Goal: Transaction & Acquisition: Purchase product/service

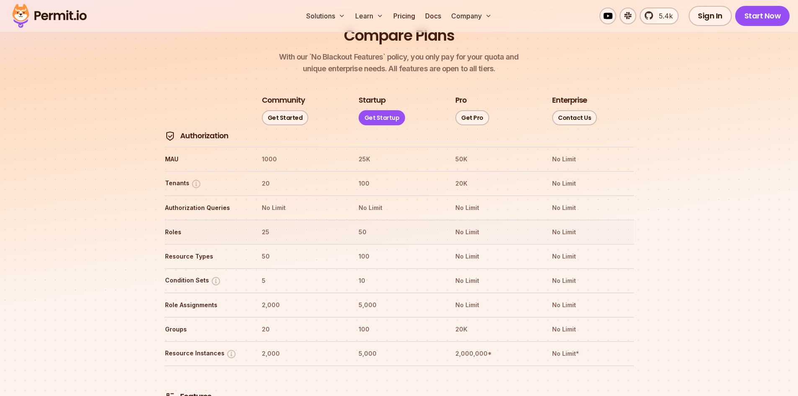
click at [267, 225] on th "25" at bounding box center [302, 231] width 82 height 13
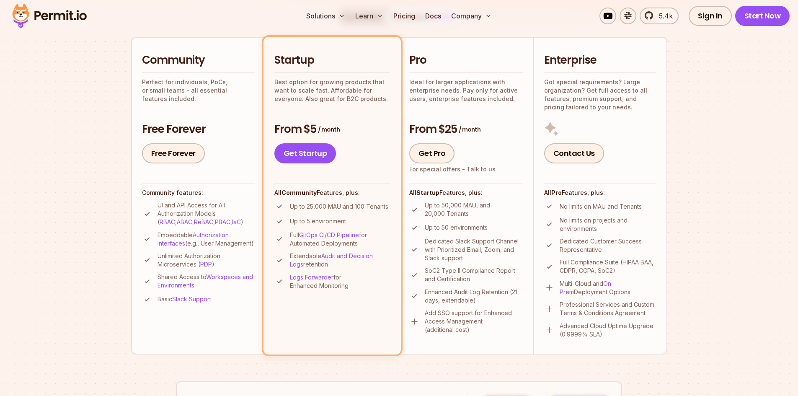
scroll to position [185, 0]
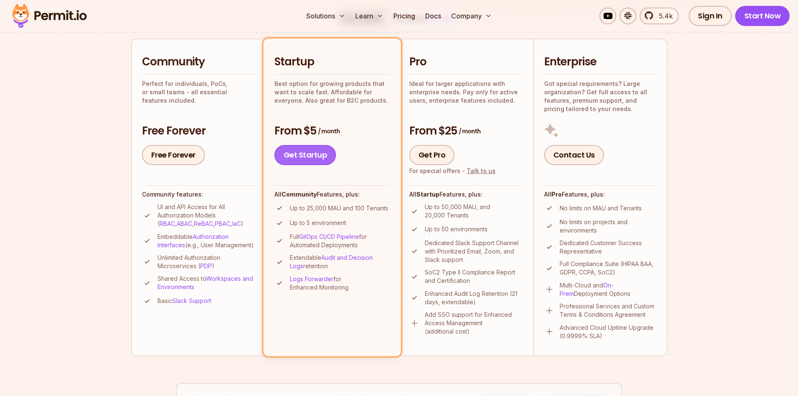
click at [301, 152] on link "Get Startup" at bounding box center [305, 155] width 62 height 20
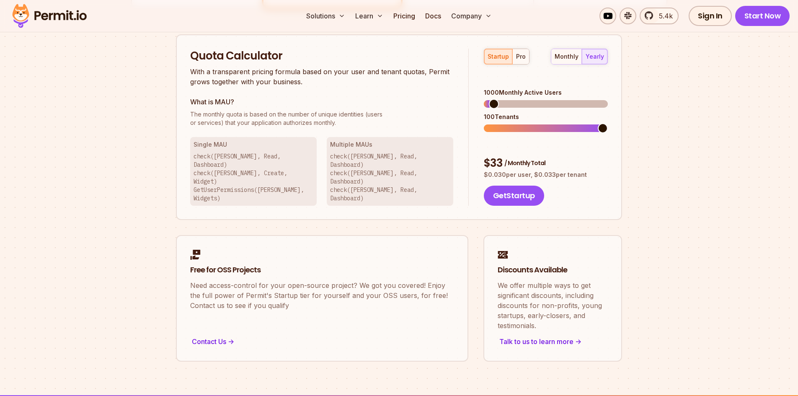
scroll to position [535, 0]
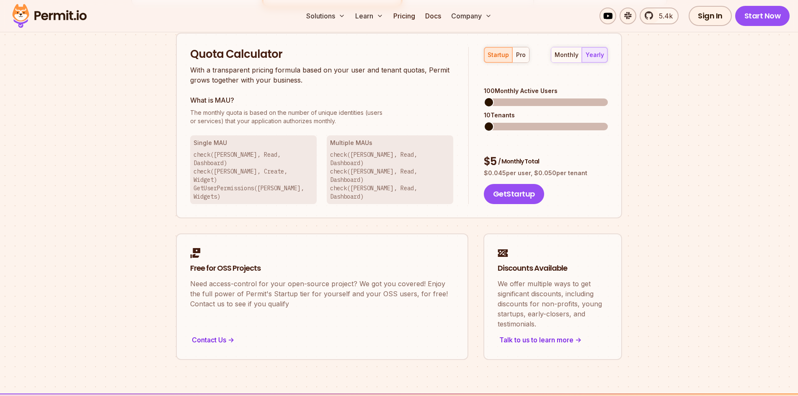
click at [484, 97] on span at bounding box center [489, 102] width 10 height 10
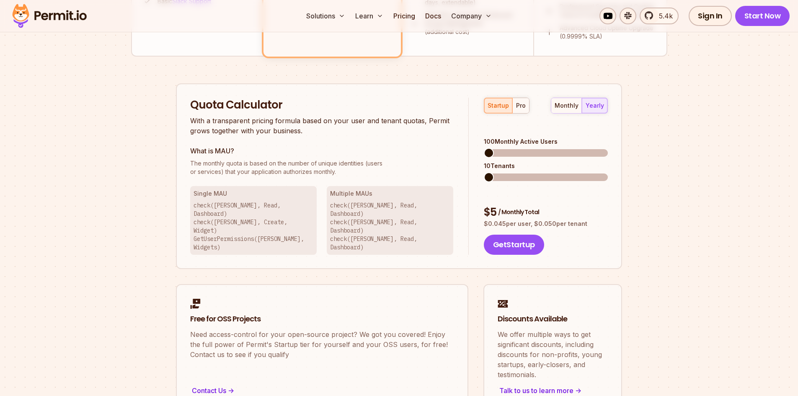
scroll to position [426, 0]
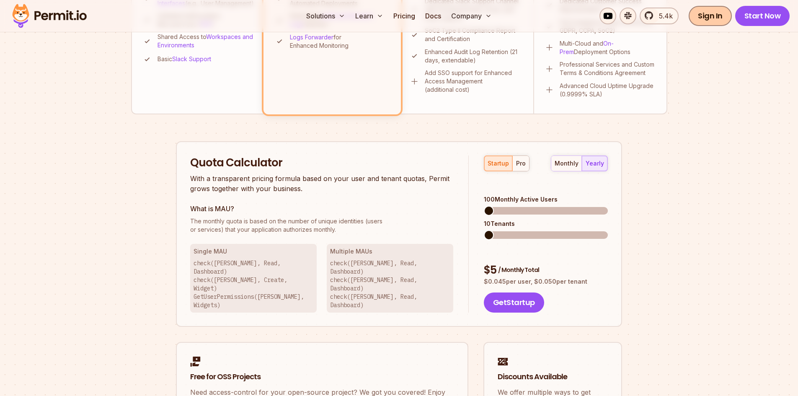
click at [719, 11] on link "Sign In" at bounding box center [709, 16] width 43 height 20
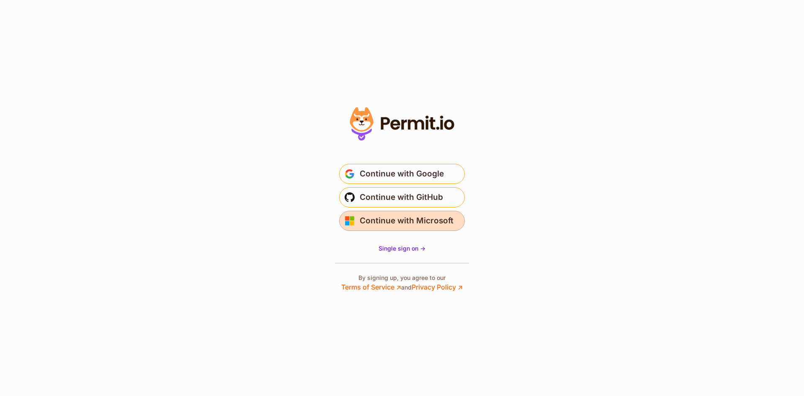
click at [414, 223] on span "Continue with Microsoft" at bounding box center [407, 220] width 94 height 13
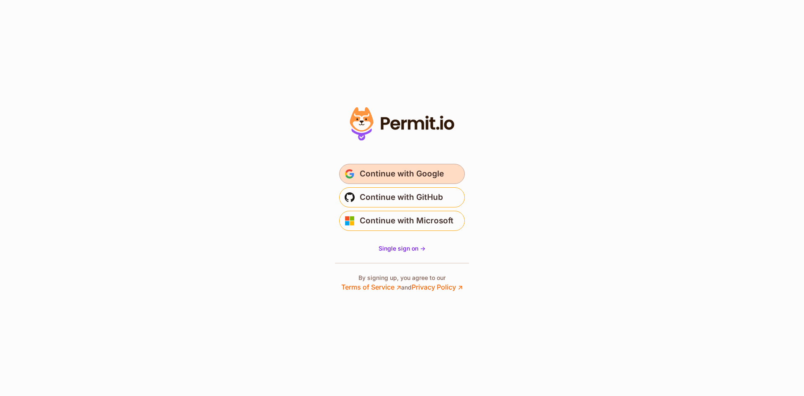
click at [397, 177] on span "Continue with Google" at bounding box center [402, 173] width 84 height 13
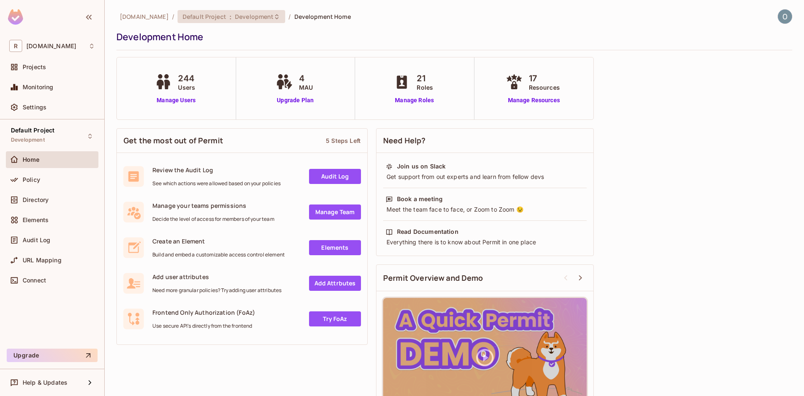
click at [242, 20] on span "Development" at bounding box center [254, 17] width 39 height 8
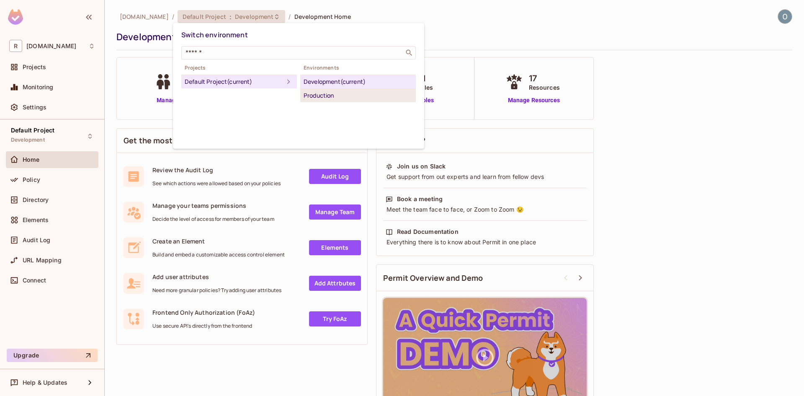
click at [313, 98] on div "Production" at bounding box center [358, 95] width 109 height 10
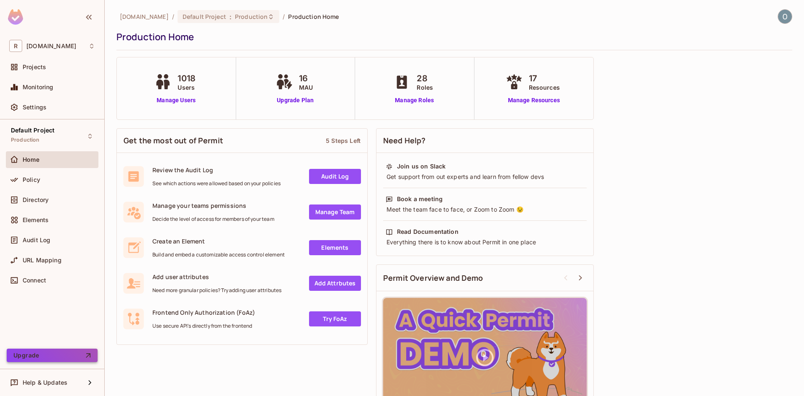
click at [52, 353] on button "Upgrade" at bounding box center [52, 354] width 91 height 13
click at [415, 99] on link "Manage Roles" at bounding box center [415, 100] width 46 height 9
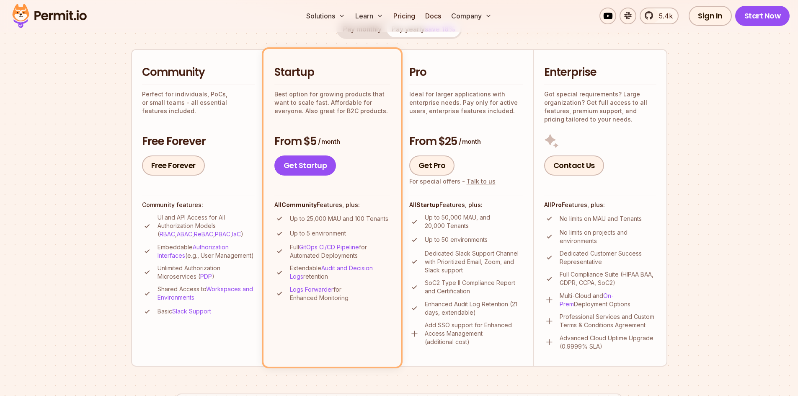
scroll to position [175, 0]
click at [308, 160] on link "Get Startup" at bounding box center [305, 165] width 62 height 20
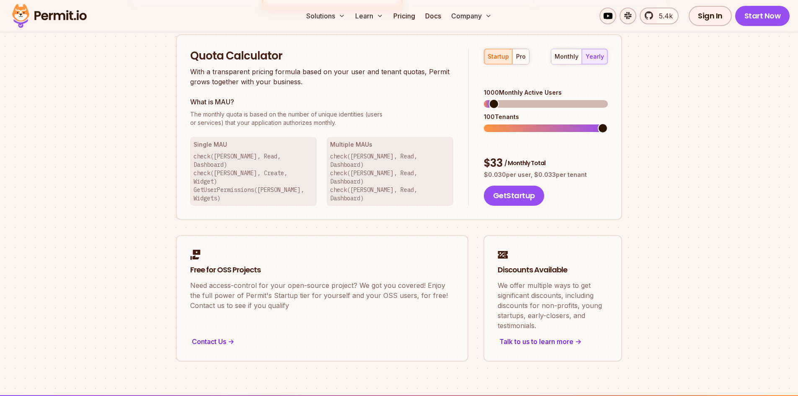
scroll to position [535, 0]
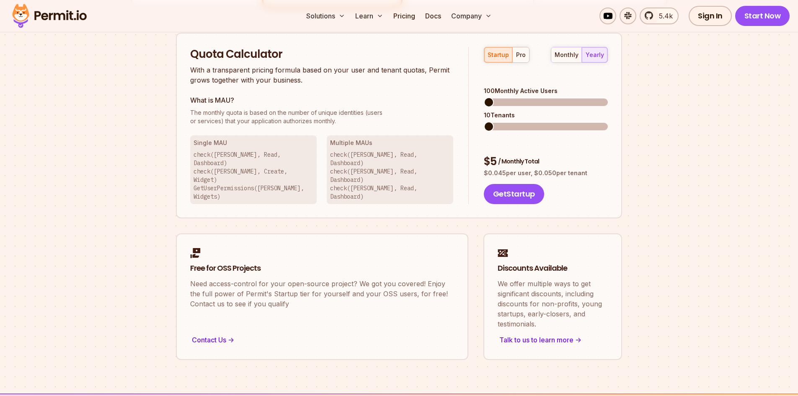
click at [484, 97] on span at bounding box center [489, 102] width 10 height 10
click at [564, 53] on div "monthly" at bounding box center [566, 55] width 24 height 8
click at [589, 53] on div "yearly" at bounding box center [594, 55] width 18 height 8
click at [574, 53] on div "monthly" at bounding box center [566, 55] width 24 height 8
click at [485, 121] on span at bounding box center [489, 126] width 10 height 10
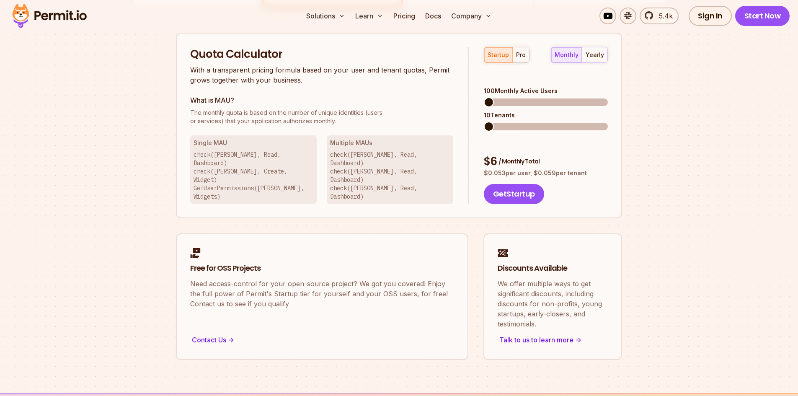
click at [484, 121] on span at bounding box center [489, 126] width 10 height 10
click at [484, 97] on span at bounding box center [489, 102] width 10 height 10
click at [487, 121] on span at bounding box center [489, 126] width 10 height 10
click at [502, 121] on span at bounding box center [501, 126] width 10 height 10
click at [484, 97] on span at bounding box center [489, 102] width 10 height 10
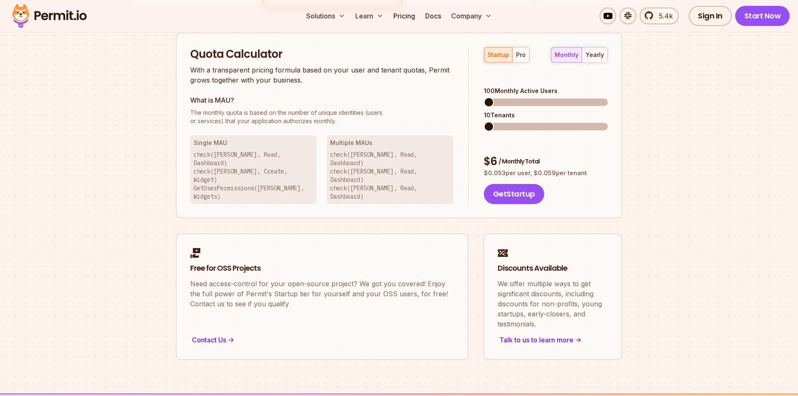
click at [488, 121] on span at bounding box center [489, 126] width 10 height 10
click at [520, 184] on button "Get Startup" at bounding box center [514, 194] width 60 height 20
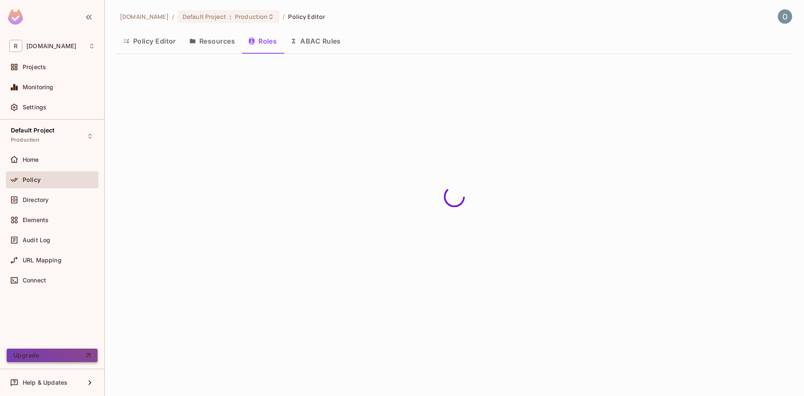
click at [35, 353] on button "Upgrade" at bounding box center [52, 354] width 91 height 13
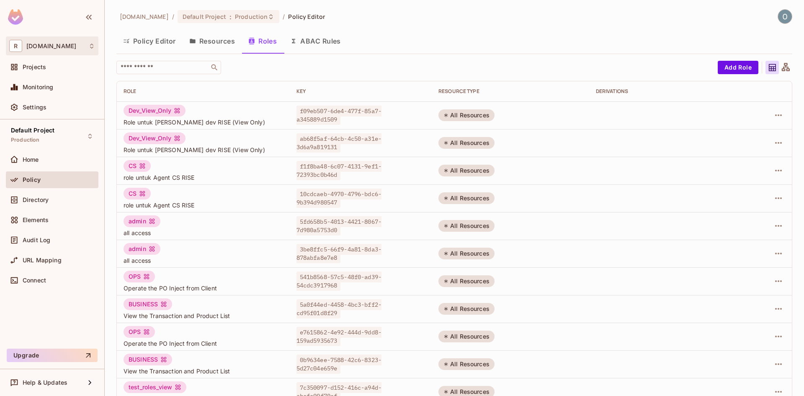
click at [62, 39] on div "R riseteknologi.id" at bounding box center [52, 45] width 93 height 19
click at [77, 19] on div at bounding box center [402, 198] width 804 height 396
click at [62, 90] on div "Monitoring" at bounding box center [59, 87] width 72 height 7
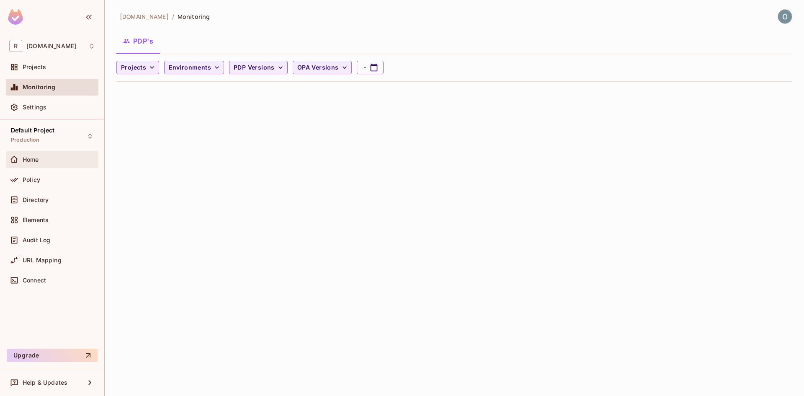
click at [56, 160] on div "Home" at bounding box center [59, 159] width 72 height 7
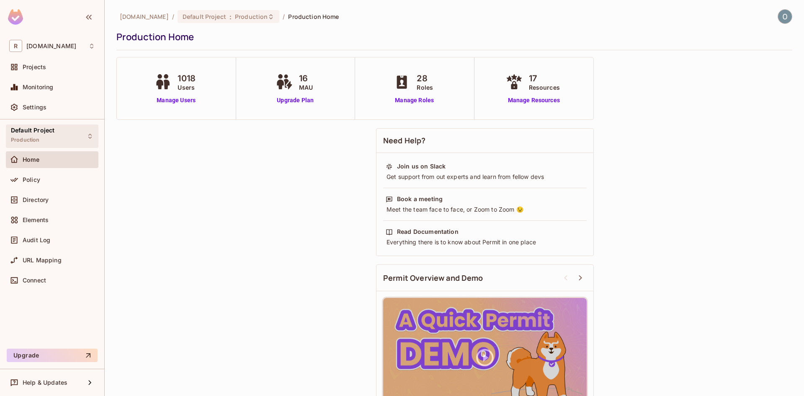
click at [81, 139] on div "Default Project Production" at bounding box center [52, 135] width 93 height 23
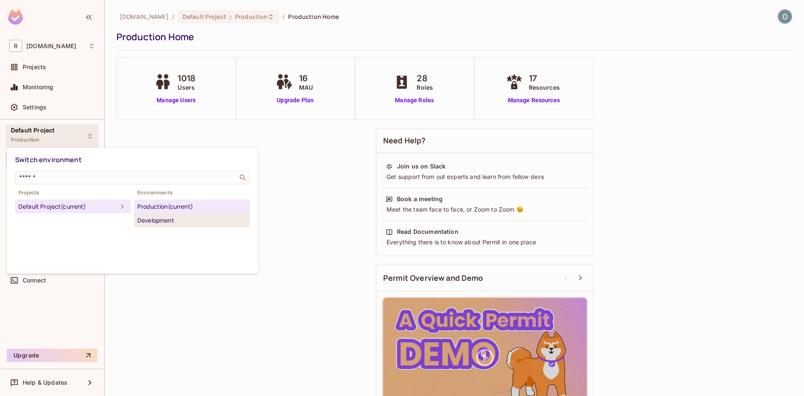
click at [159, 215] on li "Development" at bounding box center [192, 220] width 116 height 13
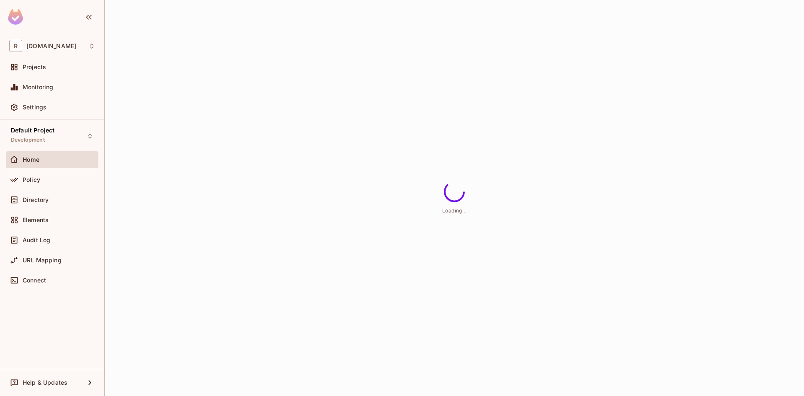
click at [210, 16] on div "Loading..." at bounding box center [454, 198] width 699 height 396
click at [29, 159] on span "Home" at bounding box center [31, 159] width 17 height 7
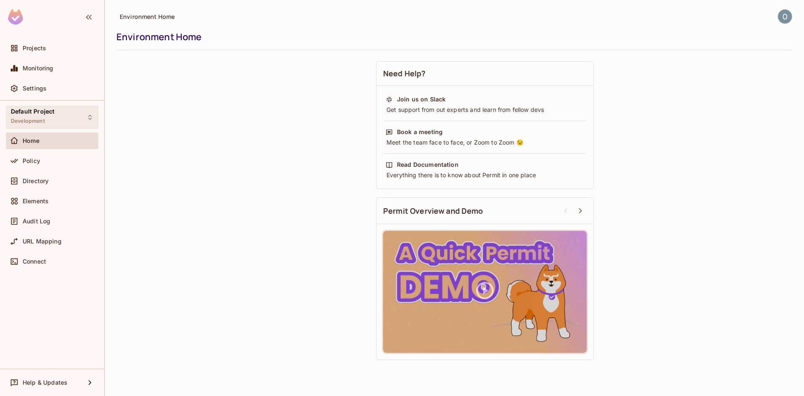
click at [45, 118] on span "Development" at bounding box center [28, 121] width 34 height 7
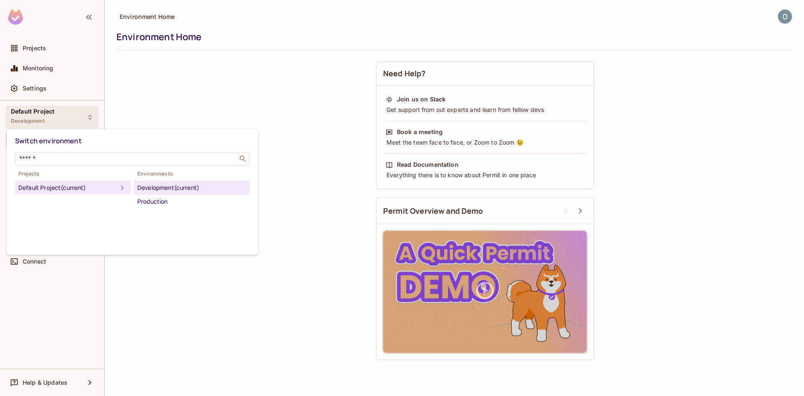
click at [45, 118] on div at bounding box center [402, 198] width 804 height 396
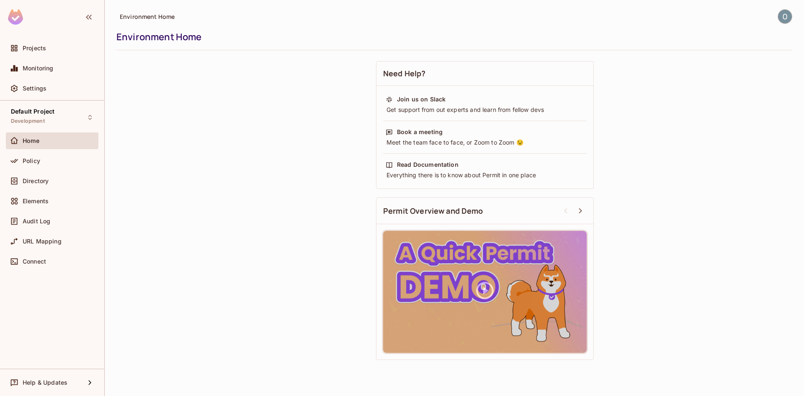
click at [43, 145] on div "Home" at bounding box center [52, 141] width 86 height 10
click at [47, 82] on div "Settings" at bounding box center [52, 88] width 93 height 17
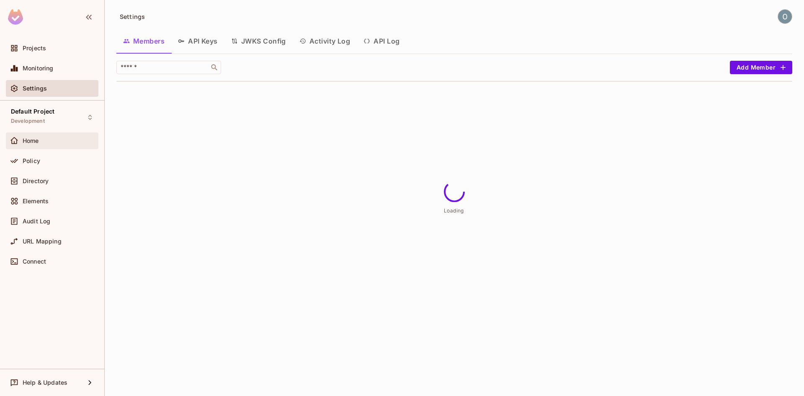
click at [50, 139] on div "Home" at bounding box center [59, 140] width 72 height 7
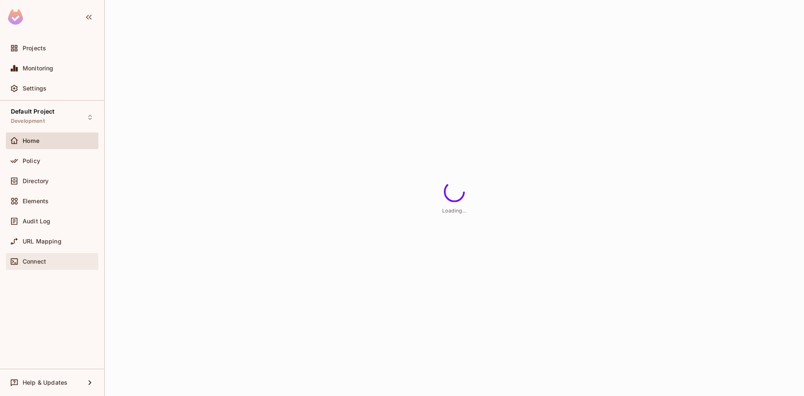
click at [44, 266] on div "Connect" at bounding box center [52, 261] width 86 height 10
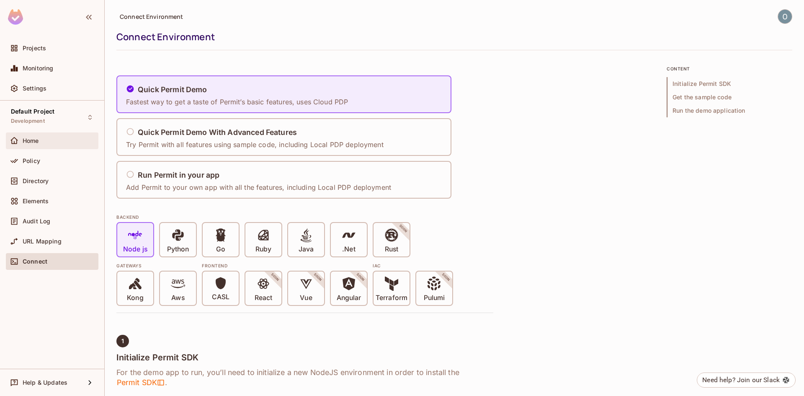
click at [44, 138] on div "Home" at bounding box center [59, 140] width 72 height 7
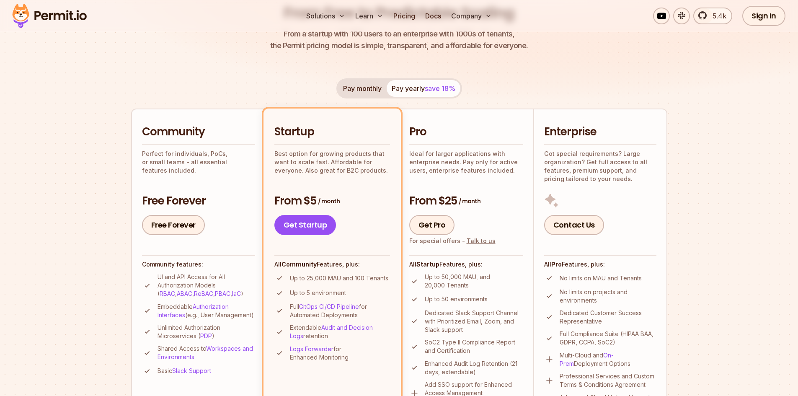
scroll to position [115, 0]
click at [317, 228] on link "Get Startup" at bounding box center [305, 224] width 62 height 20
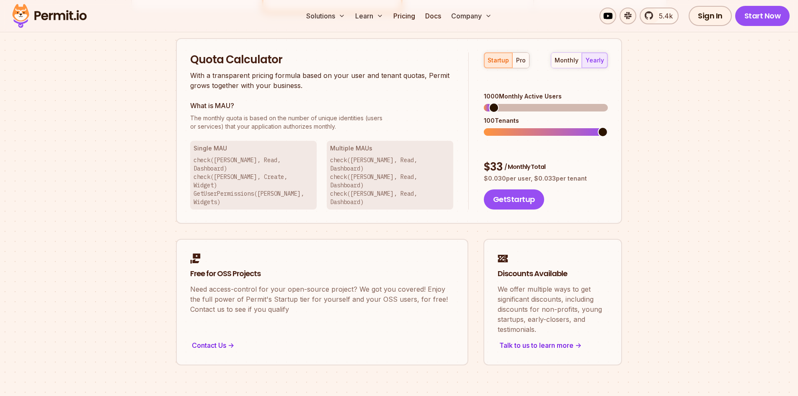
scroll to position [535, 0]
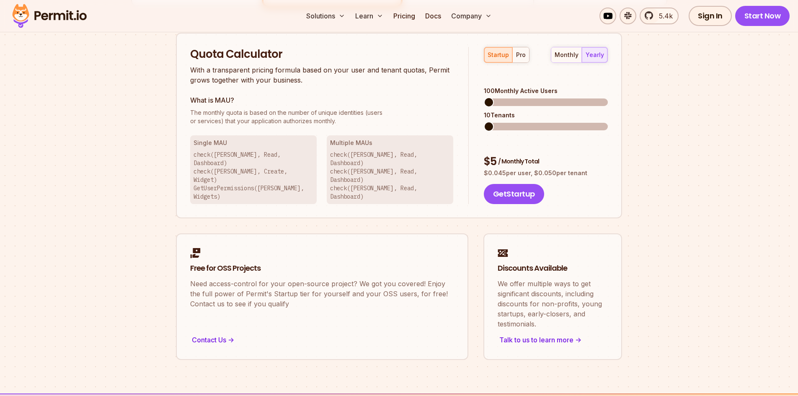
click at [484, 100] on span at bounding box center [489, 102] width 10 height 10
click at [488, 119] on div "startup pro monthly yearly 100 Monthly Active Users 10 Tenants $ 5 / Monthly To…" at bounding box center [538, 125] width 139 height 157
click at [517, 184] on button "Get Startup" at bounding box center [514, 194] width 60 height 20
click at [564, 51] on div "monthly" at bounding box center [566, 55] width 24 height 8
click at [490, 121] on span at bounding box center [489, 126] width 10 height 10
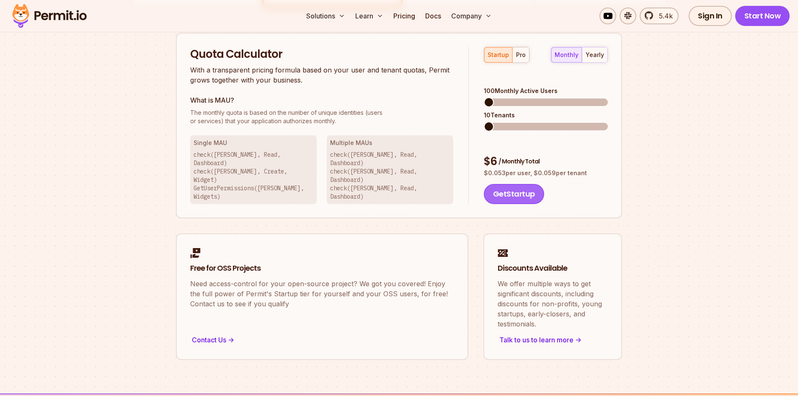
click at [507, 184] on button "Get Startup" at bounding box center [514, 194] width 60 height 20
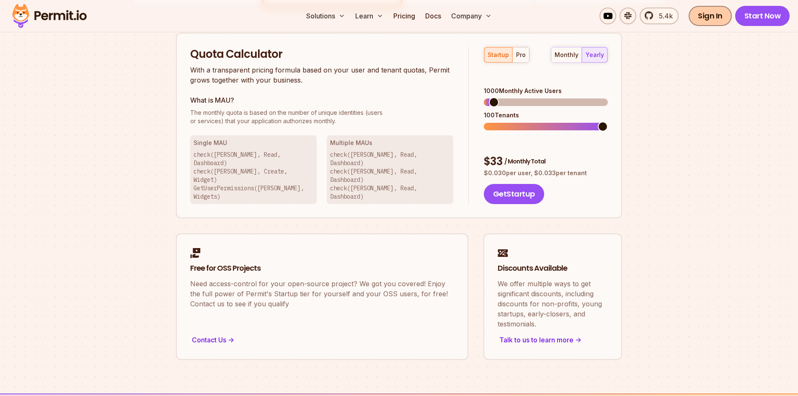
click at [718, 13] on link "Sign In" at bounding box center [709, 16] width 43 height 20
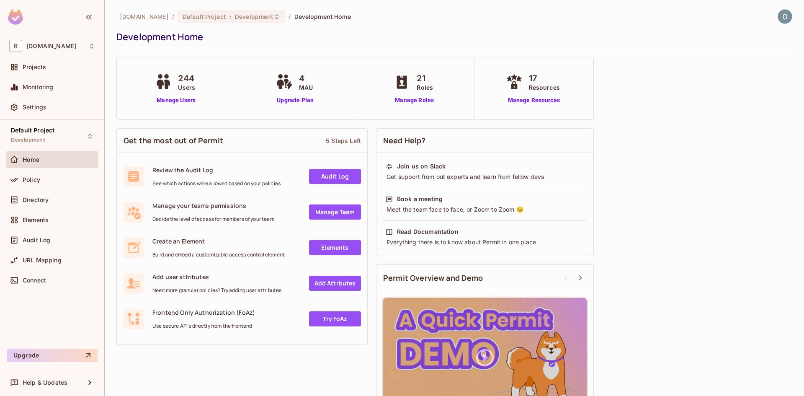
click at [435, 36] on div "Development Home" at bounding box center [452, 37] width 672 height 13
click at [247, 18] on span "Development" at bounding box center [254, 17] width 39 height 8
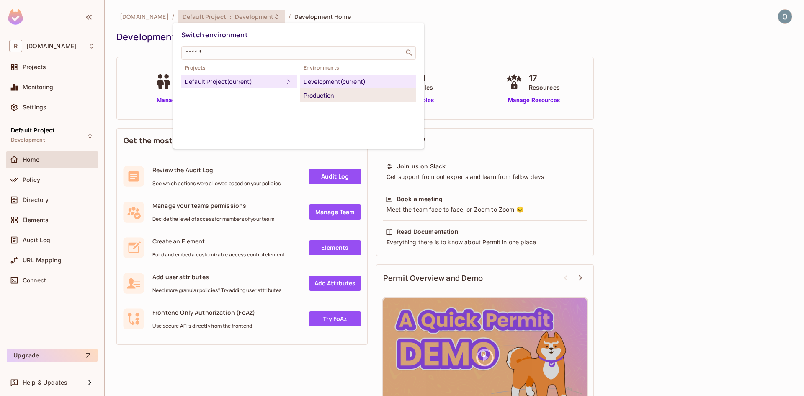
click at [332, 91] on div "Production" at bounding box center [358, 95] width 109 height 10
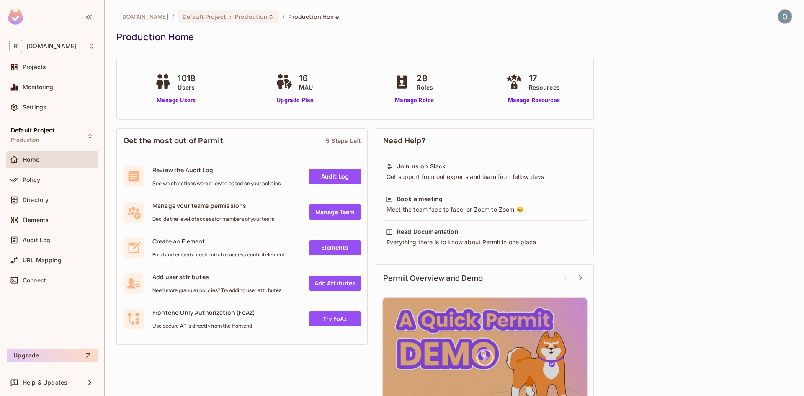
click at [781, 16] on img at bounding box center [785, 17] width 14 height 14
click at [33, 111] on div at bounding box center [402, 198] width 804 height 396
click at [34, 106] on span "Settings" at bounding box center [35, 107] width 24 height 7
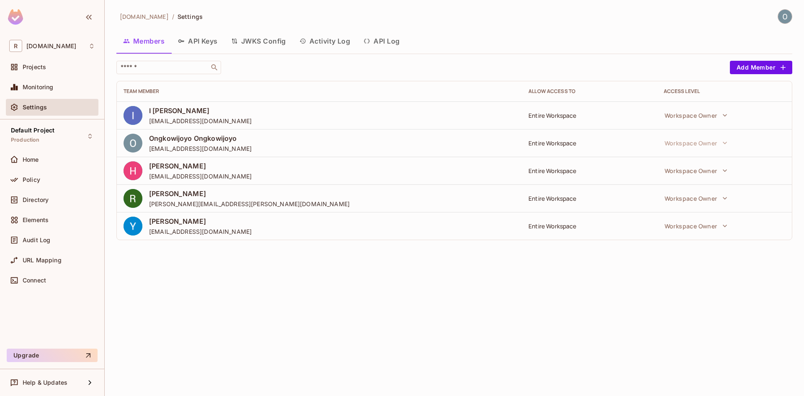
click at [345, 44] on button "Activity Log" at bounding box center [325, 41] width 64 height 21
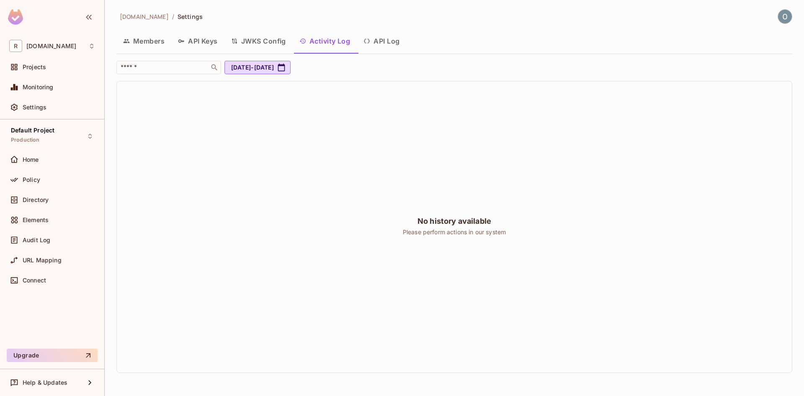
click at [382, 42] on button "API Log" at bounding box center [381, 41] width 49 height 21
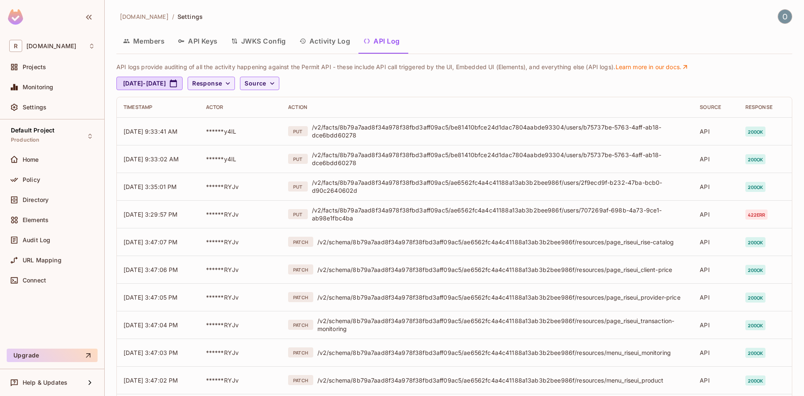
click at [157, 36] on button "Members" at bounding box center [143, 41] width 55 height 21
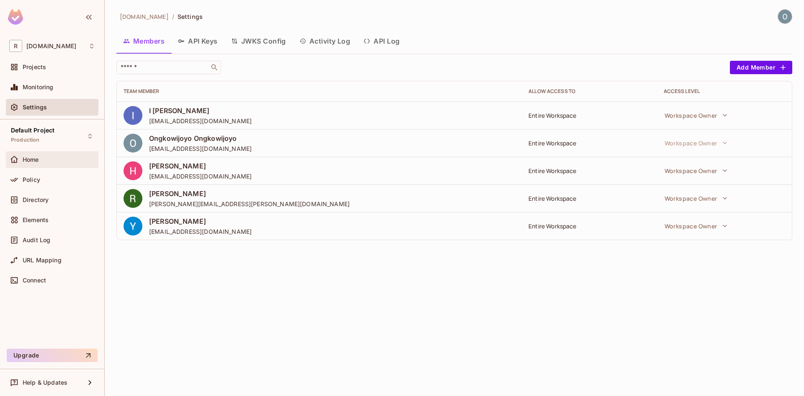
click at [43, 164] on div "Home" at bounding box center [52, 160] width 86 height 10
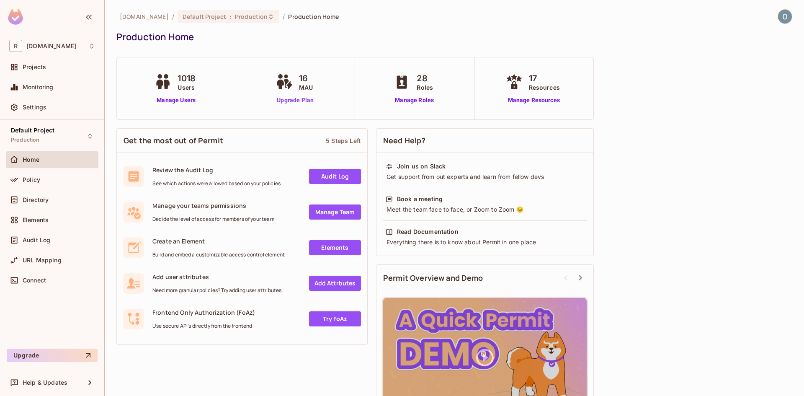
click at [296, 100] on link "Upgrade Plan" at bounding box center [295, 100] width 43 height 9
click at [33, 160] on span "Home" at bounding box center [31, 159] width 17 height 7
click at [152, 23] on ol "[DOMAIN_NAME] / Default Project : Production / Production Home" at bounding box center [229, 16] width 219 height 13
click at [152, 17] on span "[DOMAIN_NAME]" at bounding box center [144, 17] width 49 height 8
click at [49, 361] on button "Upgrade" at bounding box center [52, 354] width 91 height 13
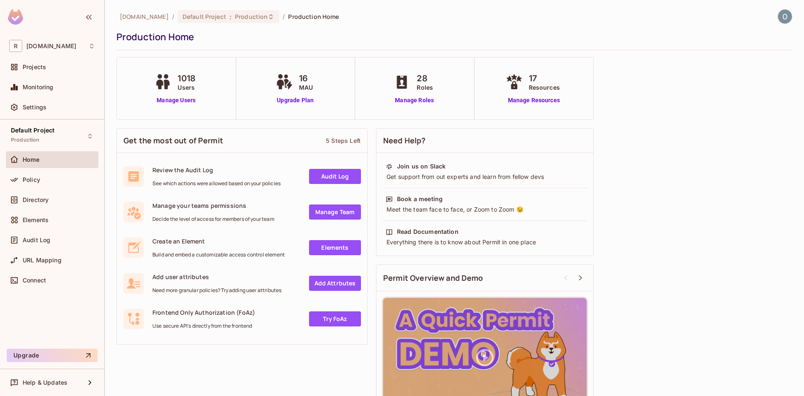
click at [15, 17] on img at bounding box center [15, 16] width 15 height 15
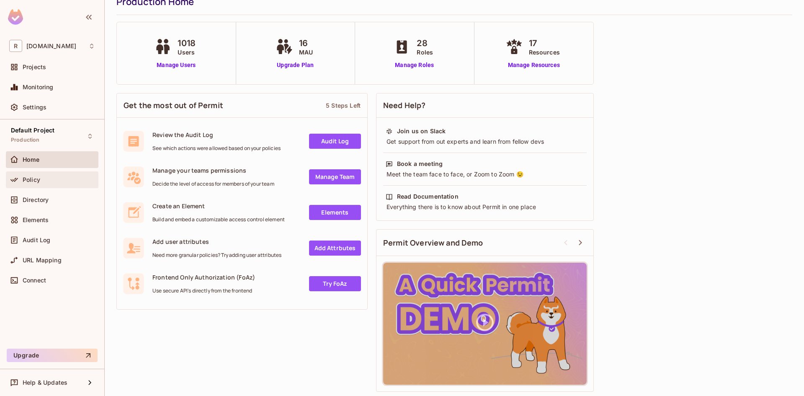
click at [43, 181] on div "Policy" at bounding box center [59, 179] width 72 height 7
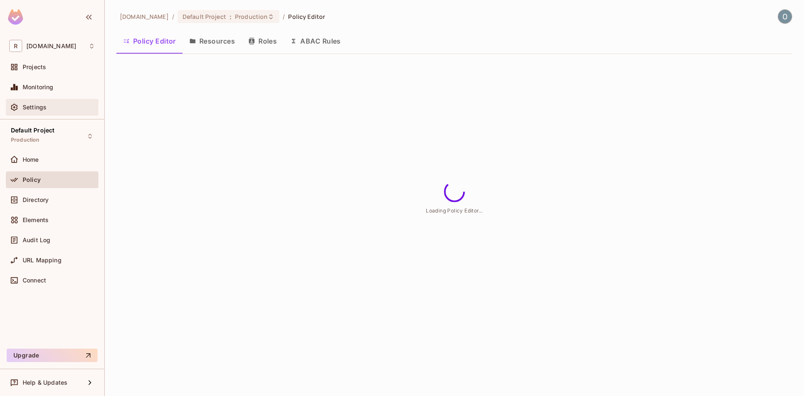
click at [50, 108] on div "Settings" at bounding box center [59, 107] width 72 height 7
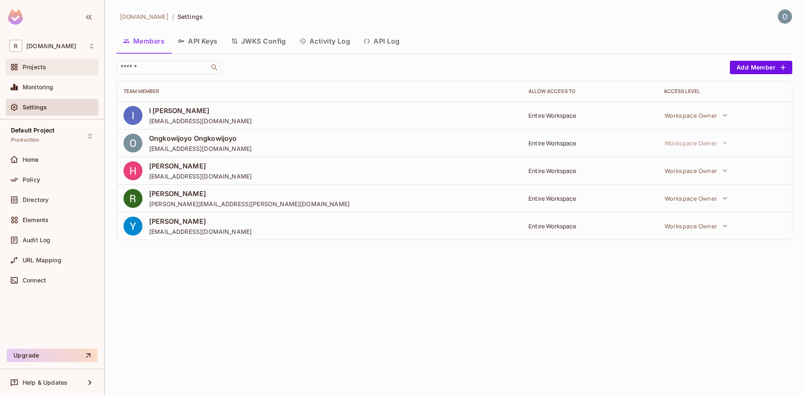
click at [53, 72] on div "Projects" at bounding box center [52, 67] width 86 height 10
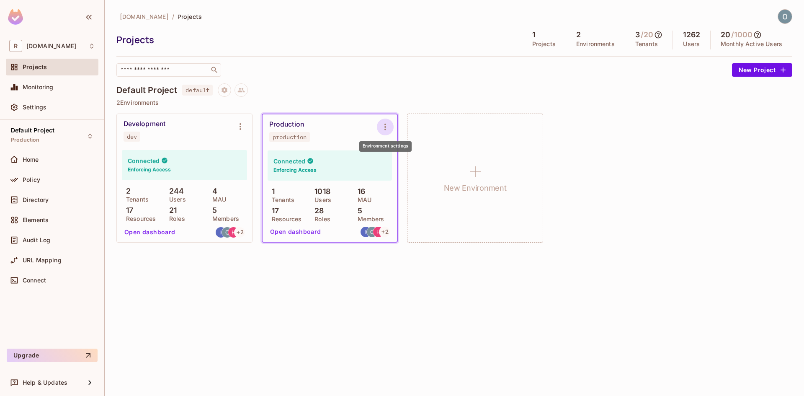
click at [385, 130] on icon "Environment settings" at bounding box center [385, 127] width 10 height 10
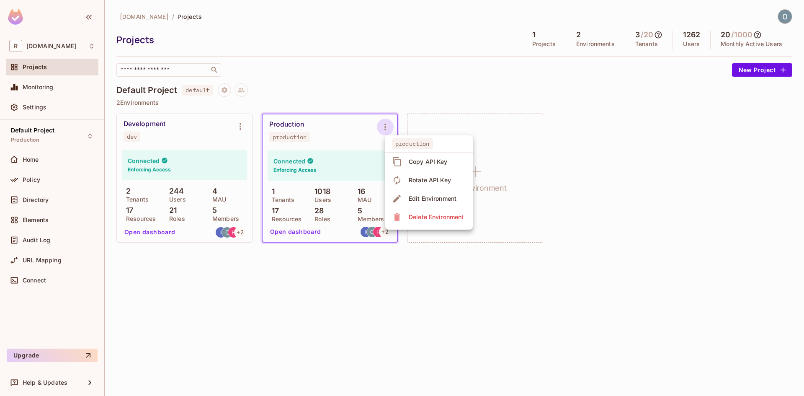
click at [137, 198] on div at bounding box center [402, 198] width 804 height 396
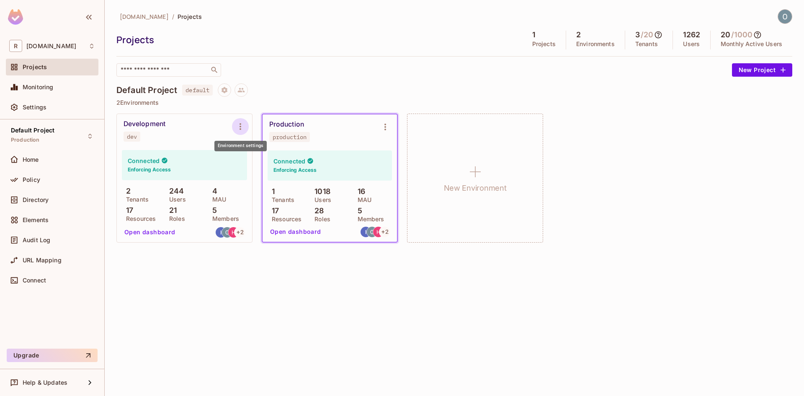
click at [240, 127] on icon "Environment settings" at bounding box center [240, 126] width 10 height 10
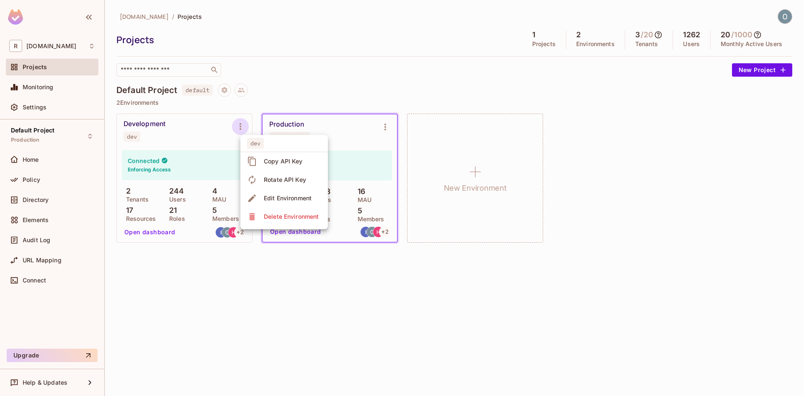
click at [197, 318] on div at bounding box center [402, 198] width 804 height 396
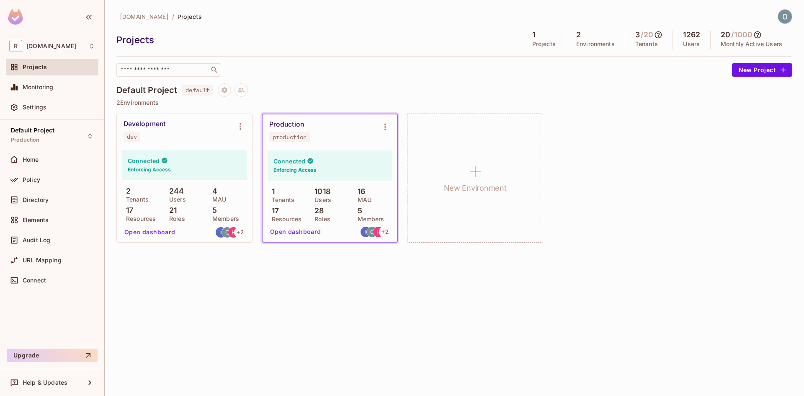
click at [657, 33] on icon at bounding box center [658, 34] width 7 height 7
click at [640, 131] on div at bounding box center [402, 198] width 804 height 396
click at [760, 34] on icon at bounding box center [757, 35] width 8 height 8
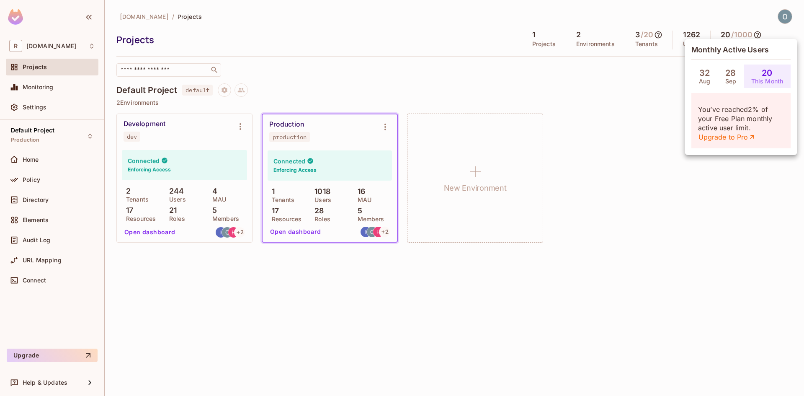
click at [636, 140] on div at bounding box center [402, 198] width 804 height 396
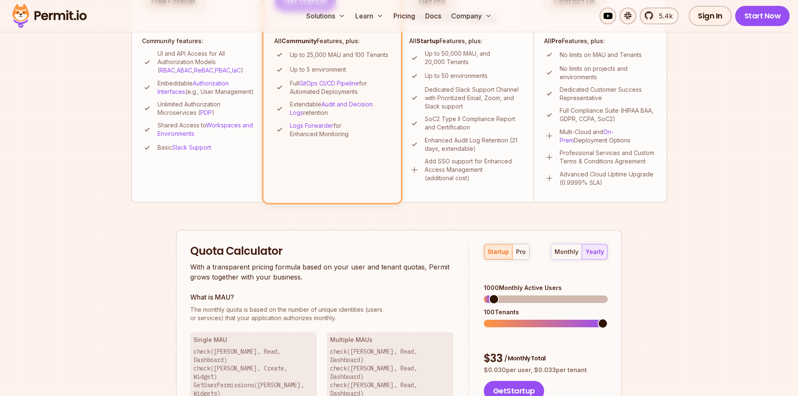
scroll to position [366, 0]
